Goal: Task Accomplishment & Management: Complete application form

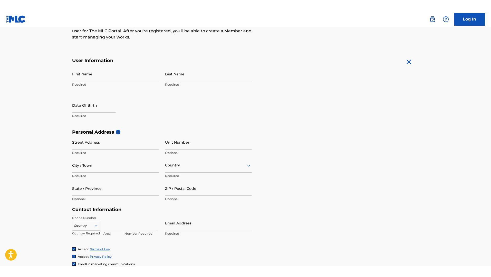
scroll to position [77, 0]
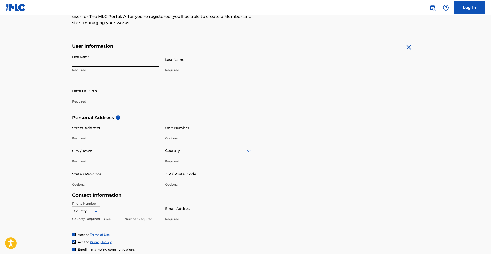
drag, startPoint x: 102, startPoint y: 65, endPoint x: 100, endPoint y: 62, distance: 3.6
click at [102, 64] on input "First Name" at bounding box center [115, 59] width 87 height 15
type input "[PERSON_NAME]"
drag, startPoint x: 180, startPoint y: 59, endPoint x: 183, endPoint y: 60, distance: 3.4
click at [181, 59] on input "Last Name" at bounding box center [208, 59] width 87 height 15
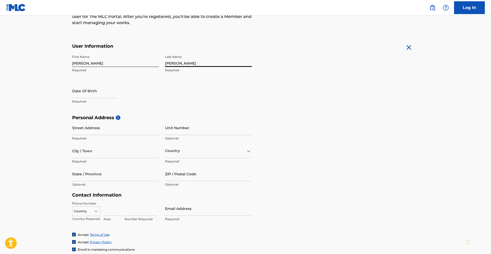
type input "[PERSON_NAME]"
click at [109, 88] on input "text" at bounding box center [94, 91] width 44 height 15
select select "7"
select select "2025"
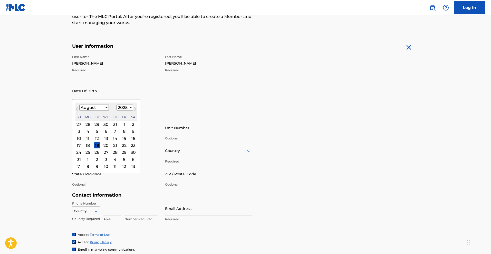
click at [75, 111] on button "Previous Month" at bounding box center [77, 110] width 8 height 8
select select "5"
click at [105, 125] on div "4" at bounding box center [106, 124] width 6 height 6
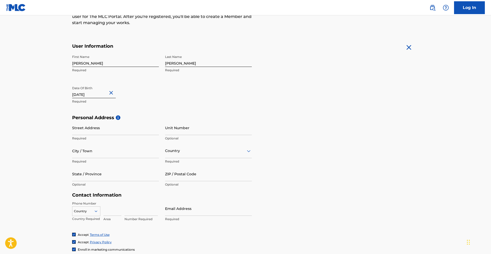
type input "[DATE]"
click at [92, 129] on input "Street Address" at bounding box center [115, 128] width 87 height 15
type input "[STREET_ADDRESS]"
click at [96, 155] on input "City / Town" at bounding box center [115, 151] width 87 height 15
type input "Fieldsboro"
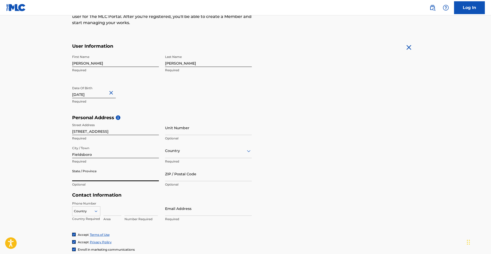
click at [108, 175] on input "State / Province" at bounding box center [115, 174] width 87 height 15
type input "n"
type input "[US_STATE]"
click at [180, 173] on input "ZIP / Postal Code" at bounding box center [208, 174] width 87 height 15
type input "08505"
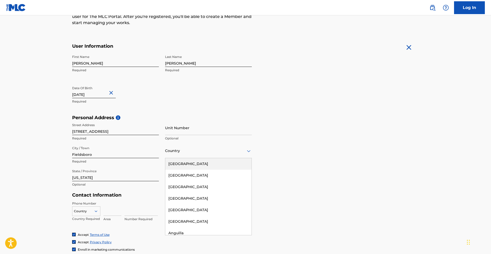
click at [188, 150] on div at bounding box center [208, 151] width 87 height 6
click at [188, 166] on div "[GEOGRAPHIC_DATA]" at bounding box center [208, 164] width 86 height 12
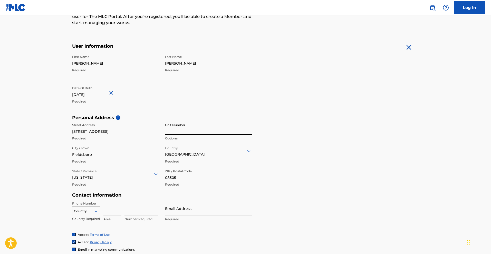
click at [187, 131] on input "Unit Number" at bounding box center [208, 128] width 87 height 15
click at [79, 132] on input "[STREET_ADDRESS]" at bounding box center [115, 128] width 87 height 15
click at [180, 134] on input "246" at bounding box center [208, 128] width 87 height 15
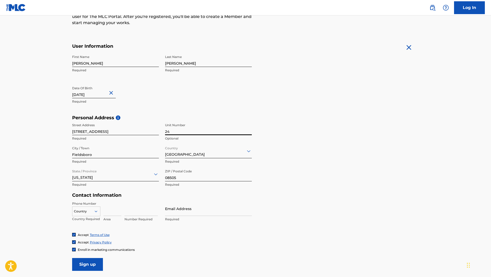
type input "2"
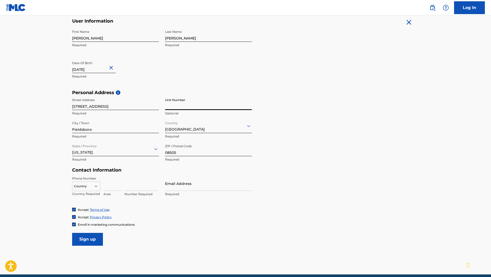
scroll to position [124, 0]
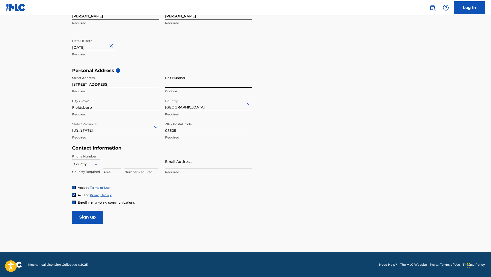
click at [88, 164] on div at bounding box center [86, 165] width 28 height 6
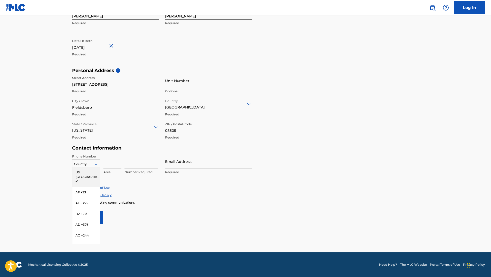
click at [90, 172] on div "US, [GEOGRAPHIC_DATA] +1" at bounding box center [86, 177] width 28 height 20
click at [90, 163] on div at bounding box center [86, 165] width 28 height 6
click at [88, 169] on div "US, [GEOGRAPHIC_DATA] +1" at bounding box center [86, 177] width 28 height 20
click at [111, 164] on input at bounding box center [112, 161] width 18 height 15
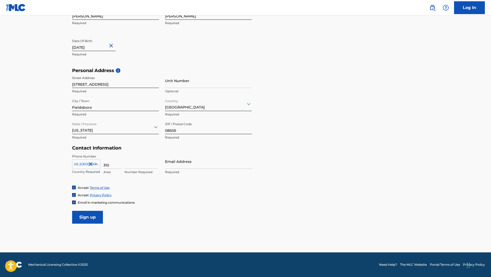
type input "310"
click at [144, 164] on input at bounding box center [141, 161] width 33 height 15
click at [179, 167] on input "Email Address" at bounding box center [208, 161] width 87 height 15
click at [143, 165] on input "866" at bounding box center [141, 161] width 33 height 15
type input "8667321"
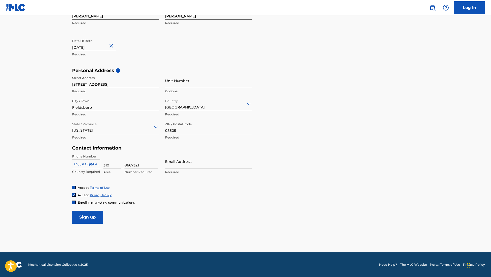
click at [179, 168] on input "Email Address" at bounding box center [208, 161] width 87 height 15
type input "[EMAIL_ADDRESS][DOMAIN_NAME]"
click at [93, 214] on input "Sign up" at bounding box center [87, 217] width 31 height 13
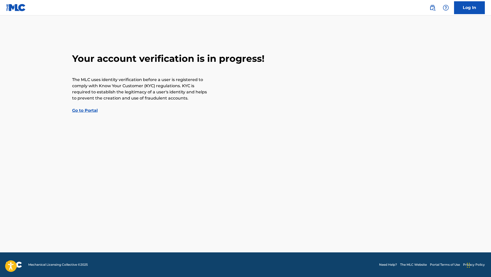
click at [90, 111] on link "Go to Portal" at bounding box center [85, 110] width 26 height 5
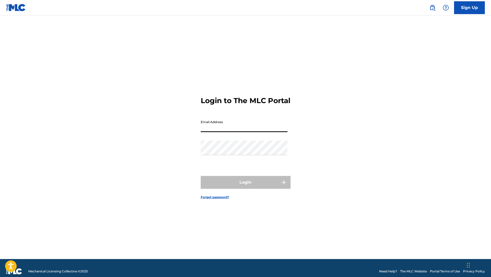
click at [252, 124] on input "Email Address" at bounding box center [244, 125] width 87 height 15
type input "[EMAIL_ADDRESS][DOMAIN_NAME]"
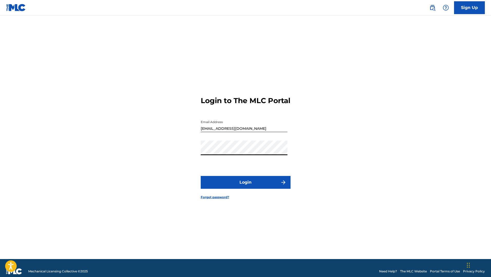
click at [201, 176] on button "Login" at bounding box center [246, 182] width 90 height 13
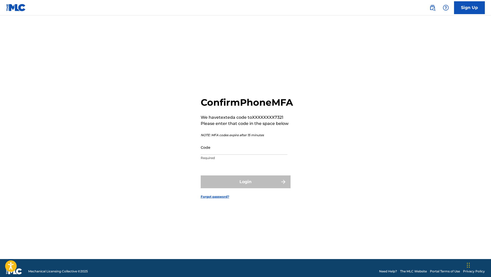
scroll to position [7, 0]
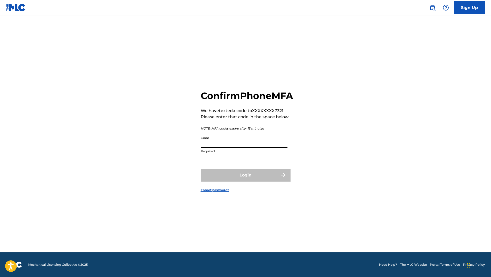
click at [229, 145] on input "Code" at bounding box center [244, 141] width 87 height 15
click at [227, 145] on input "Code" at bounding box center [244, 141] width 87 height 15
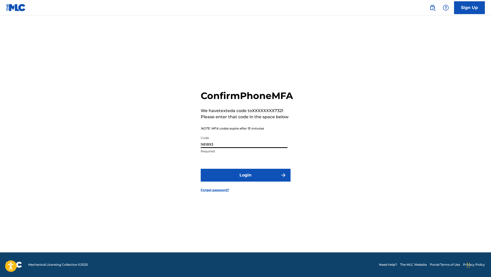
type input "981893"
click at [236, 181] on button "Login" at bounding box center [246, 175] width 90 height 13
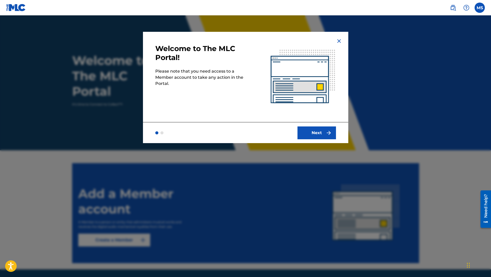
click at [306, 128] on button "Next" at bounding box center [317, 133] width 39 height 13
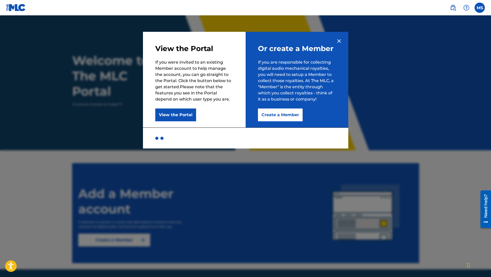
click at [283, 112] on button "Create a Member" at bounding box center [280, 115] width 45 height 13
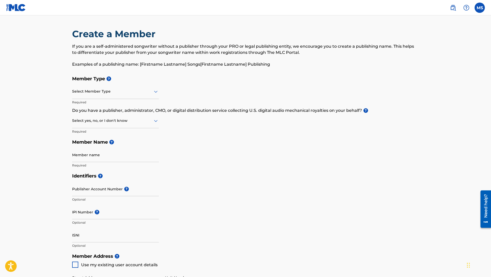
click at [128, 97] on div "Select Member Type" at bounding box center [115, 91] width 87 height 15
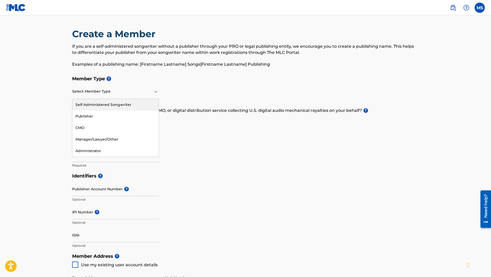
click at [108, 104] on div "Self-Administered Songwriter" at bounding box center [115, 105] width 86 height 12
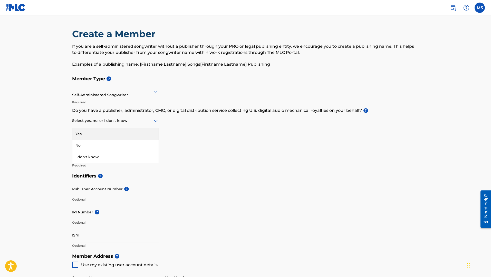
click at [153, 122] on icon at bounding box center [156, 121] width 6 height 6
click at [97, 156] on div "I don't know" at bounding box center [115, 157] width 86 height 12
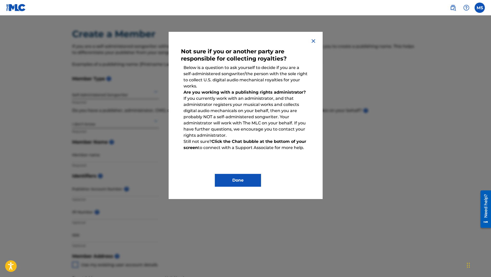
click at [248, 177] on button "Done" at bounding box center [238, 180] width 46 height 13
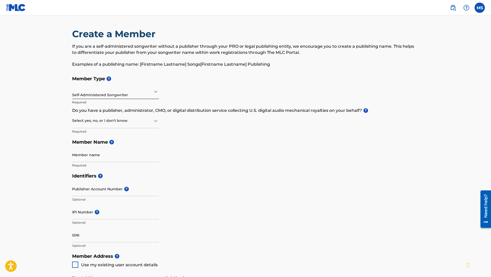
click at [137, 122] on div at bounding box center [115, 121] width 87 height 6
click at [93, 145] on div "No" at bounding box center [115, 146] width 86 height 12
click at [99, 154] on input "Member name" at bounding box center [115, 155] width 87 height 15
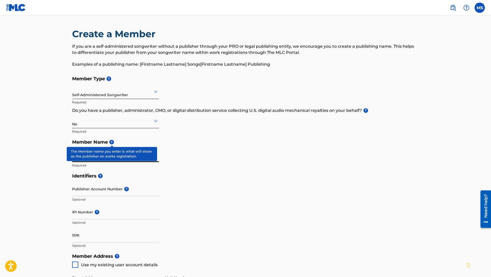
click at [110, 143] on span "?" at bounding box center [111, 142] width 5 height 5
click at [142, 155] on input "Member name" at bounding box center [115, 155] width 87 height 15
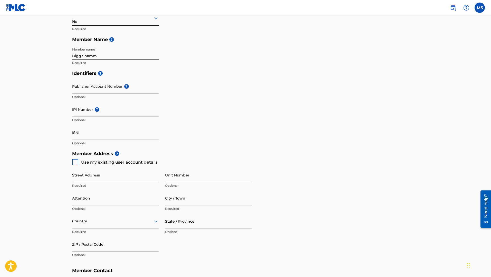
type input "Bigg Shamm"
click at [112, 91] on input "Publisher Account Number ?" at bounding box center [115, 86] width 87 height 15
click at [111, 109] on input "IPI Number ?" at bounding box center [115, 109] width 87 height 15
type input "01286218635"
click at [116, 86] on div "Publisher Account Number ? Optional" at bounding box center [115, 90] width 87 height 23
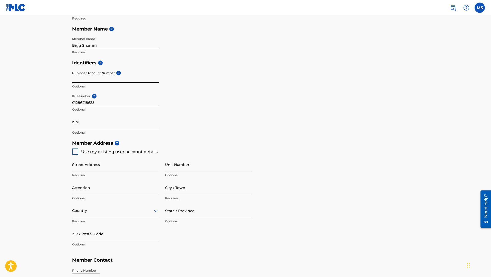
scroll to position [205, 0]
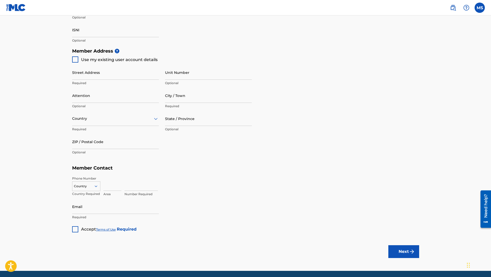
click at [73, 60] on div at bounding box center [75, 59] width 6 height 6
type input "[STREET_ADDRESS]"
type input "Fieldsboro"
type input "08505"
type input "310"
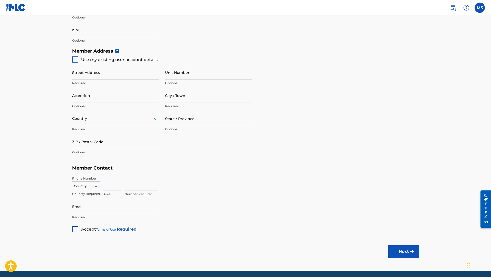
type input "8667321"
type input "[EMAIL_ADDRESS][DOMAIN_NAME]"
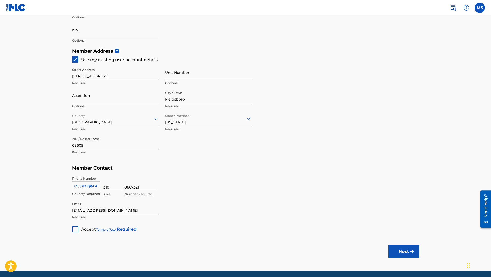
scroll to position [224, 0]
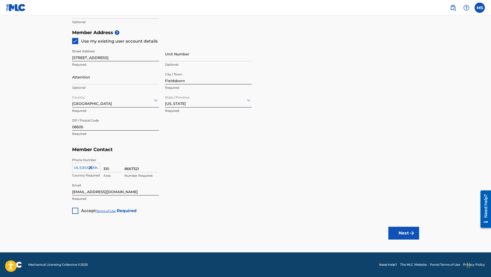
click at [76, 212] on div at bounding box center [75, 211] width 6 height 6
click at [405, 232] on button "Next" at bounding box center [404, 233] width 31 height 13
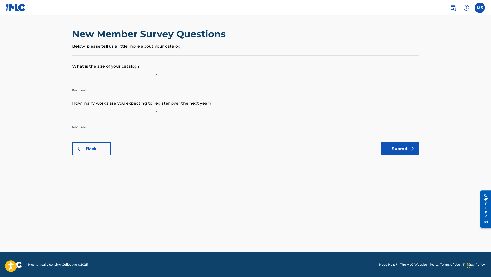
click at [141, 75] on div at bounding box center [115, 74] width 87 height 6
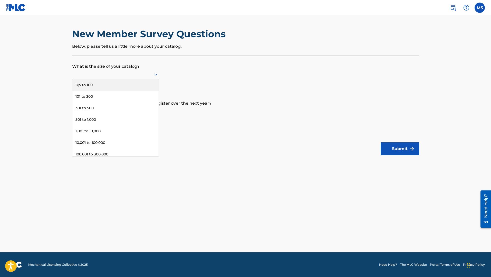
click at [103, 83] on div "Up to 100" at bounding box center [115, 85] width 86 height 12
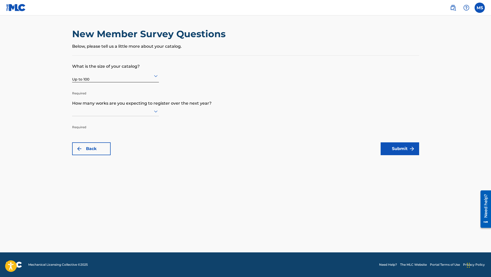
click at [104, 111] on div at bounding box center [115, 111] width 87 height 6
click at [101, 121] on div "Up to 100" at bounding box center [115, 122] width 86 height 12
click at [396, 150] on button "Submit" at bounding box center [400, 149] width 39 height 13
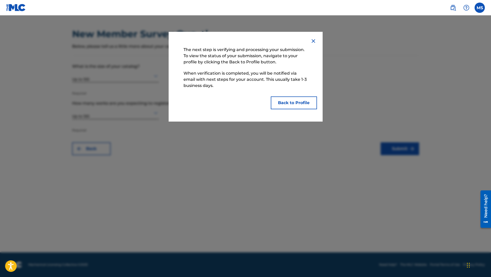
click at [283, 105] on button "Back to Profile" at bounding box center [294, 103] width 46 height 13
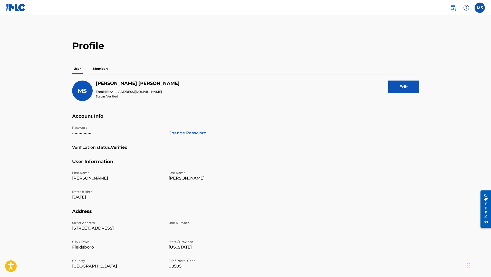
click at [105, 71] on p "Members" at bounding box center [101, 68] width 18 height 11
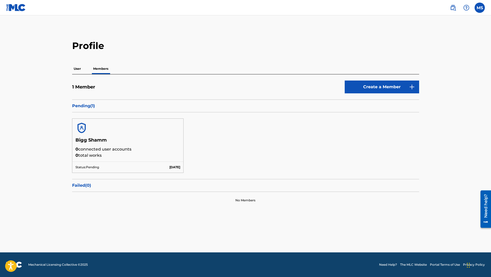
click at [77, 71] on p "User" at bounding box center [77, 68] width 10 height 11
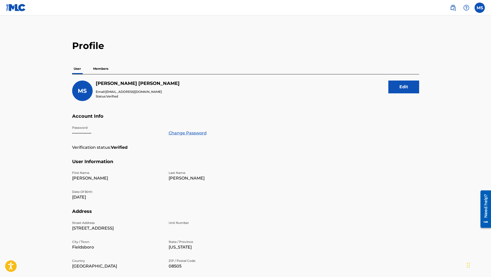
click at [99, 71] on p "Members" at bounding box center [101, 68] width 18 height 11
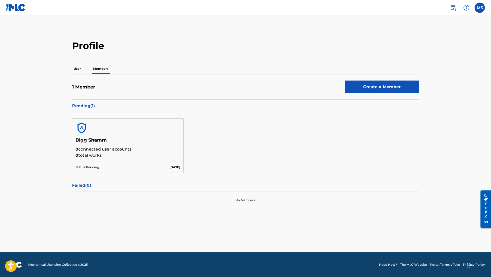
click at [79, 70] on p "User" at bounding box center [77, 68] width 10 height 11
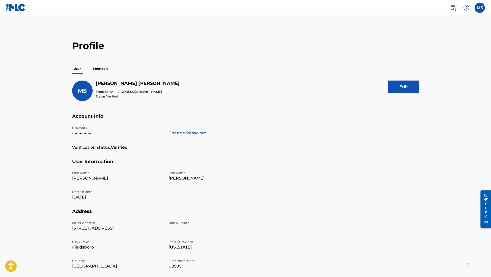
click at [99, 70] on p "Members" at bounding box center [101, 68] width 18 height 11
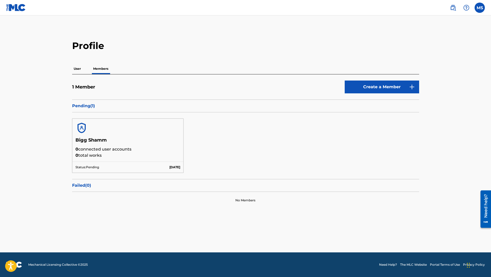
click at [241, 254] on footer "Mechanical Licensing Collective © 2025 Need Help? The MLC Website Portal Terms …" at bounding box center [245, 265] width 491 height 25
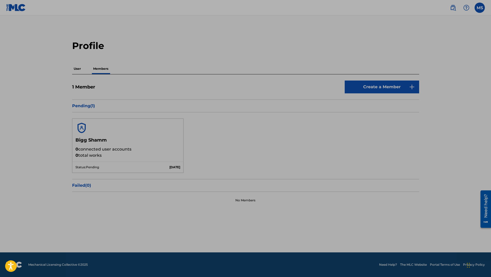
click at [162, 41] on h2 "Profile" at bounding box center [245, 46] width 347 height 12
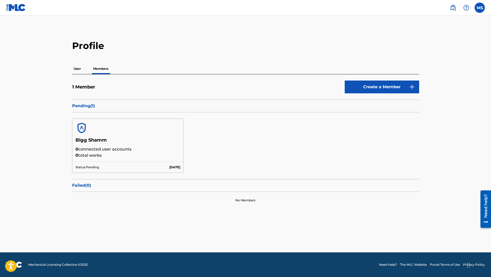
click at [177, 254] on footer "Mechanical Licensing Collective © 2025 Need Help? The MLC Website Portal Terms …" at bounding box center [245, 265] width 491 height 25
